Goal: Find specific page/section: Find specific page/section

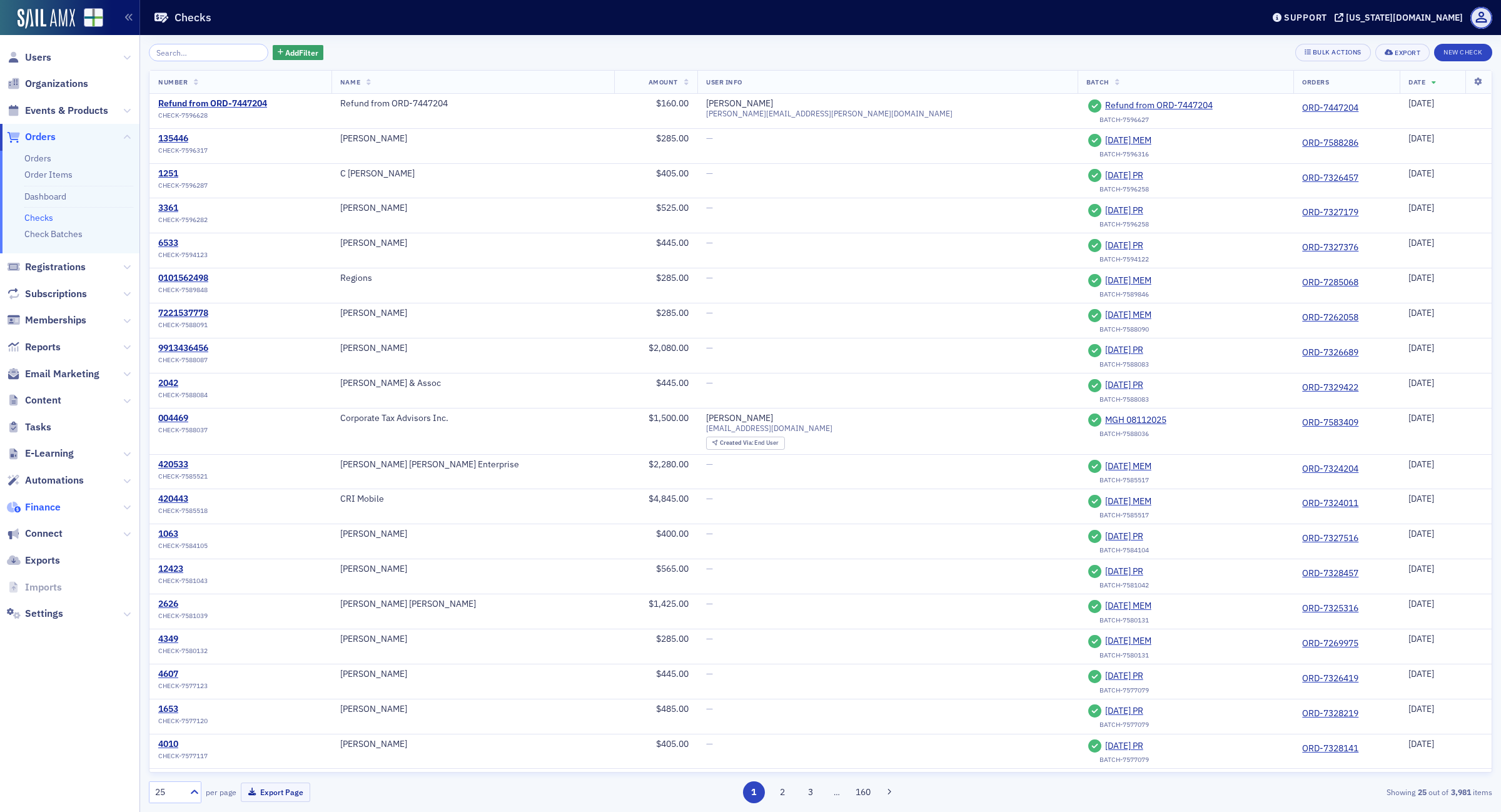
click at [39, 508] on span "Finance" at bounding box center [42, 507] width 36 height 14
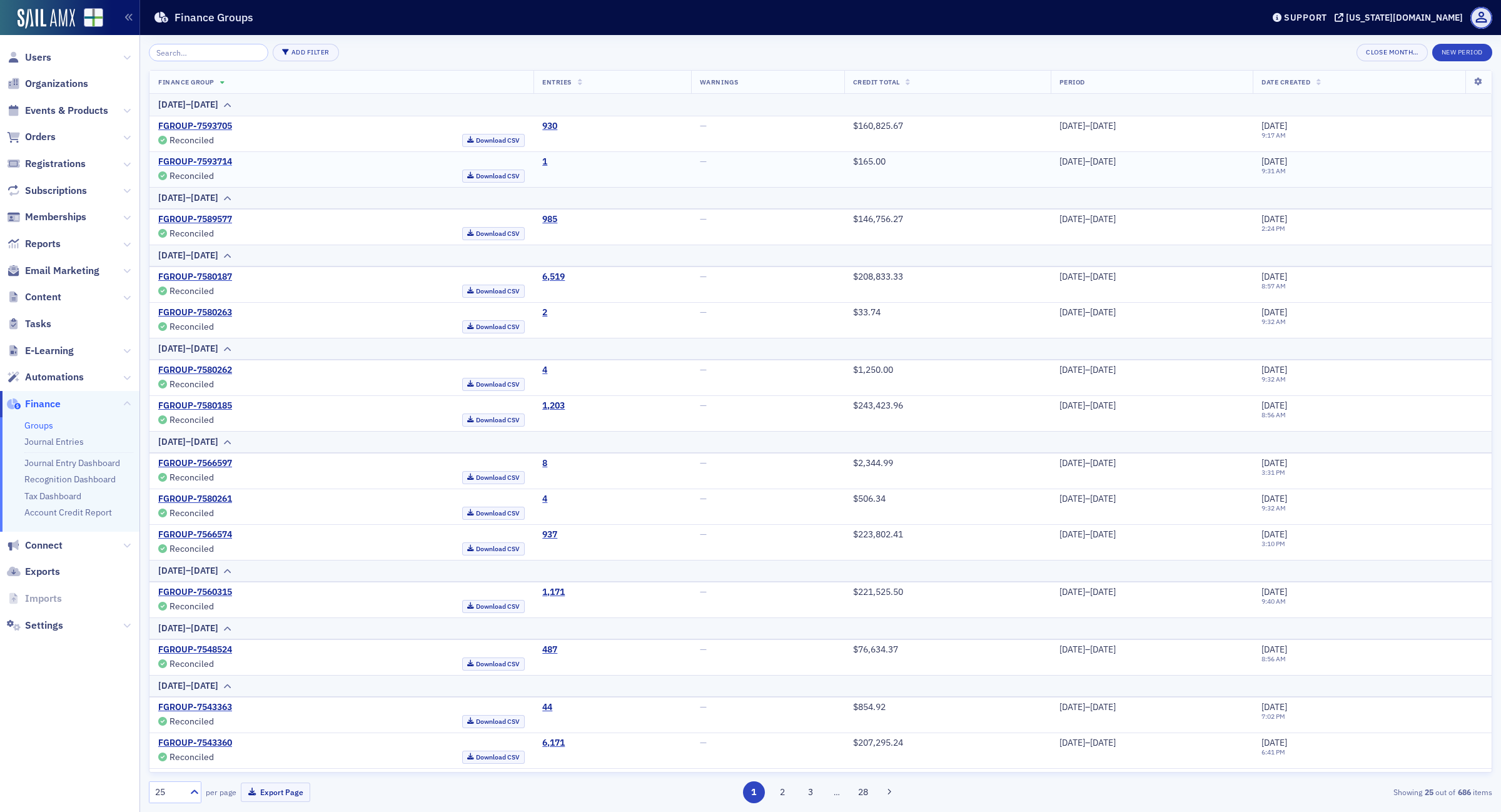
click at [195, 165] on link "FGROUP-7593714" at bounding box center [195, 161] width 74 height 11
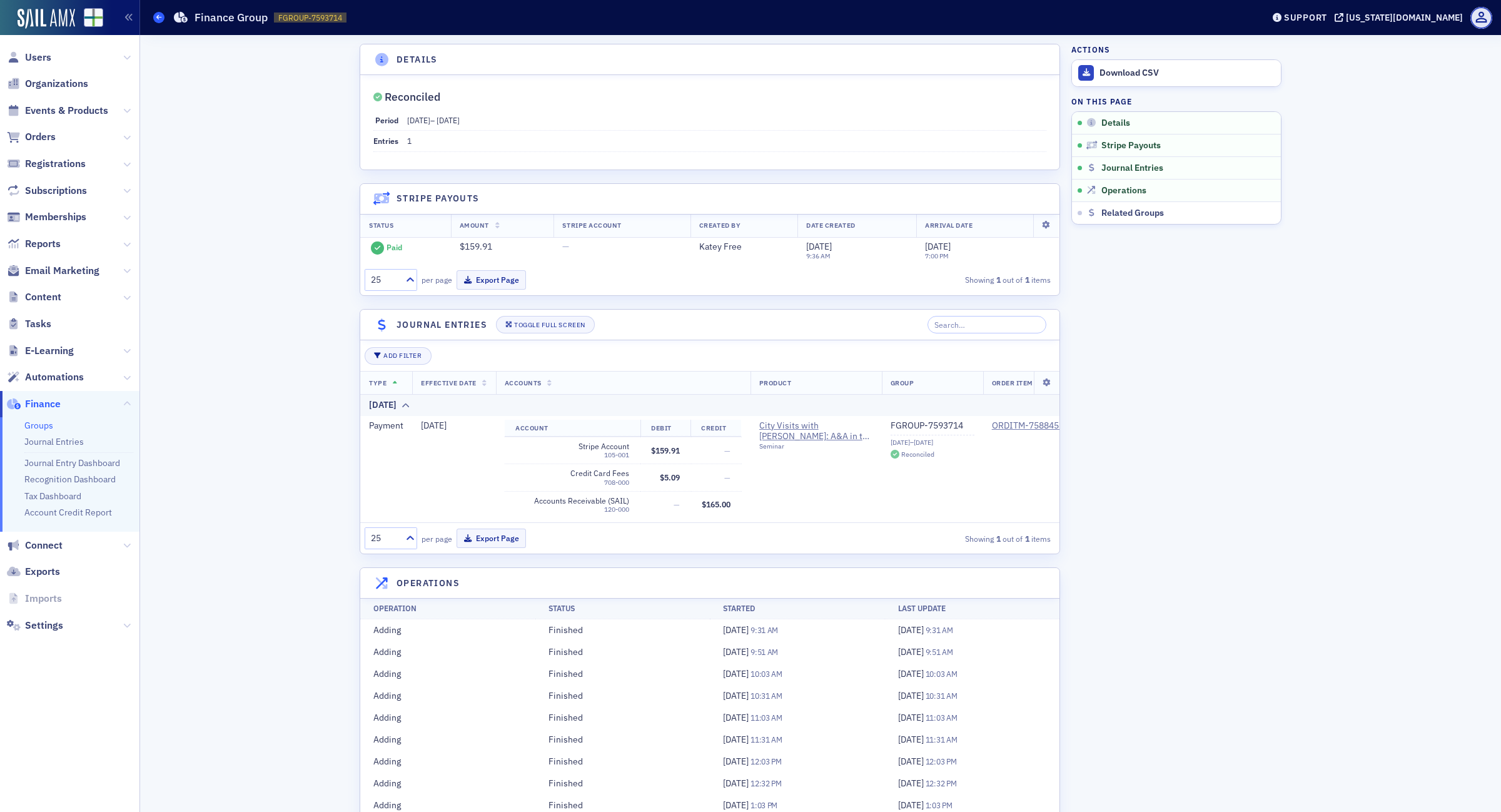
click at [158, 14] on icon at bounding box center [159, 17] width 5 height 6
